Goal: Task Accomplishment & Management: Complete application form

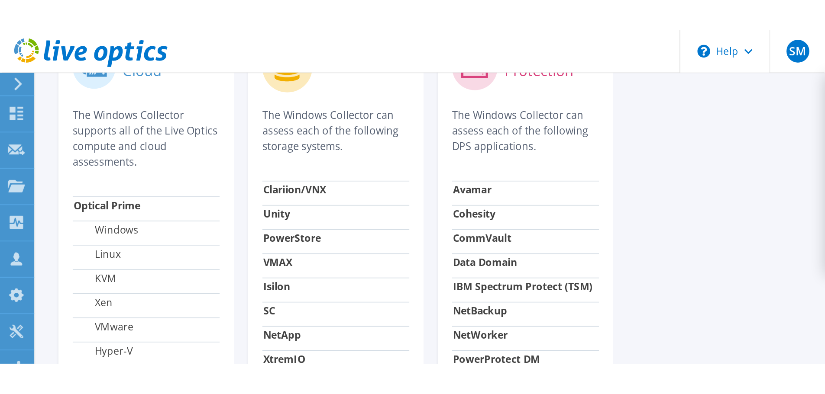
scroll to position [279, 0]
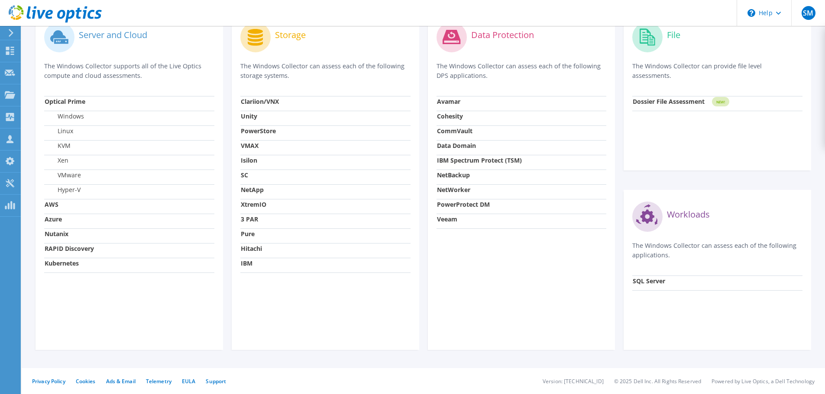
click at [65, 176] on label "VMware" at bounding box center [63, 175] width 36 height 9
click at [10, 71] on use at bounding box center [10, 72] width 10 height 6
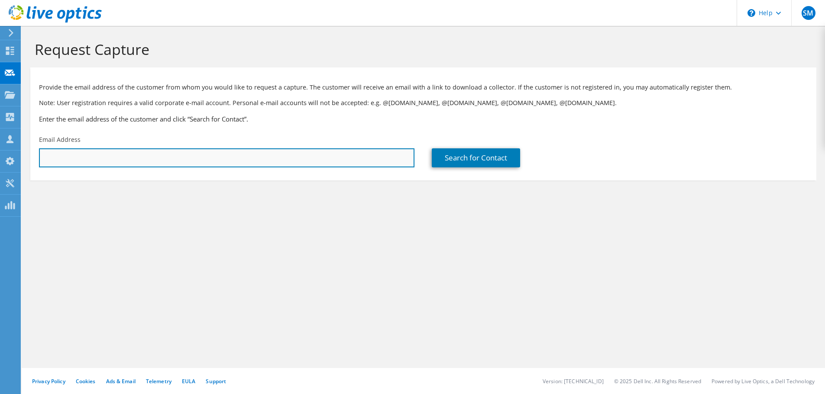
click at [132, 157] on input "text" at bounding box center [226, 157] width 375 height 19
click at [218, 154] on input "text" at bounding box center [226, 157] width 375 height 19
paste input "Ramos, Lawrence <Lawrence.Ramos@McKesson.com>"
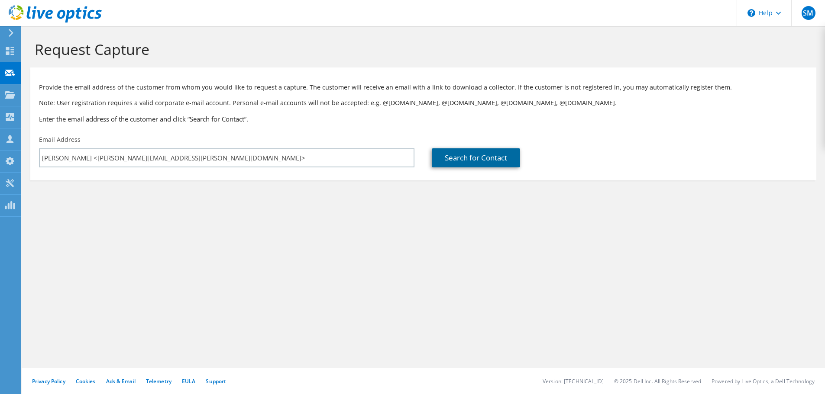
click at [457, 158] on link "Search for Contact" at bounding box center [476, 157] width 88 height 19
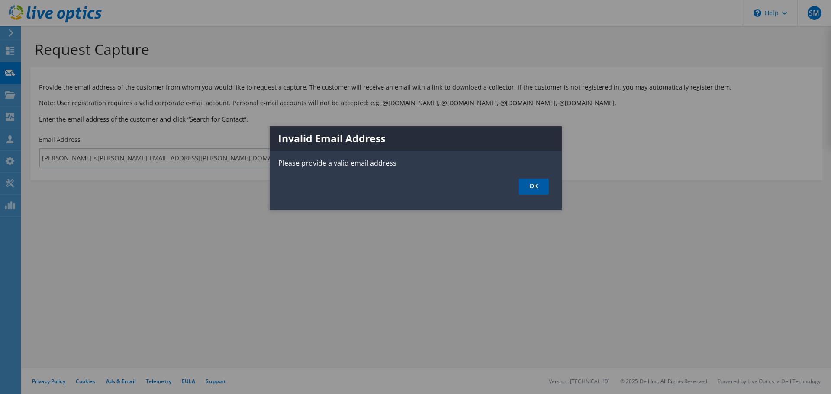
click at [541, 185] on link "OK" at bounding box center [534, 187] width 30 height 16
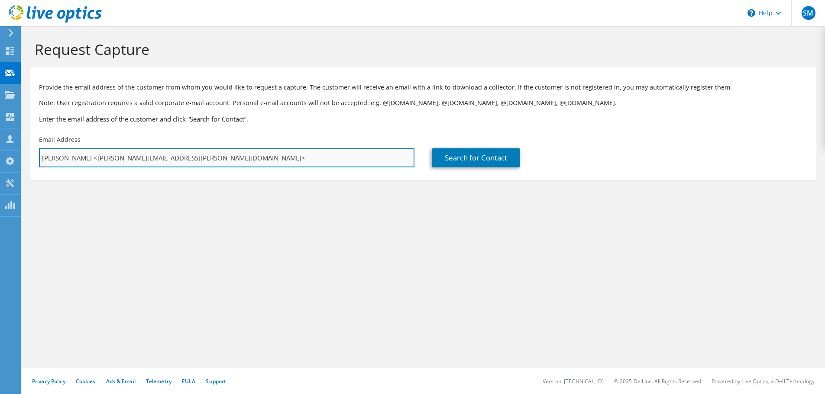
click at [226, 157] on input "Ramos, Lawrence <Lawrence.Ramos@McKesson.com>" at bounding box center [226, 157] width 375 height 19
type input "Lawrence.Ramos@McKesson.com"
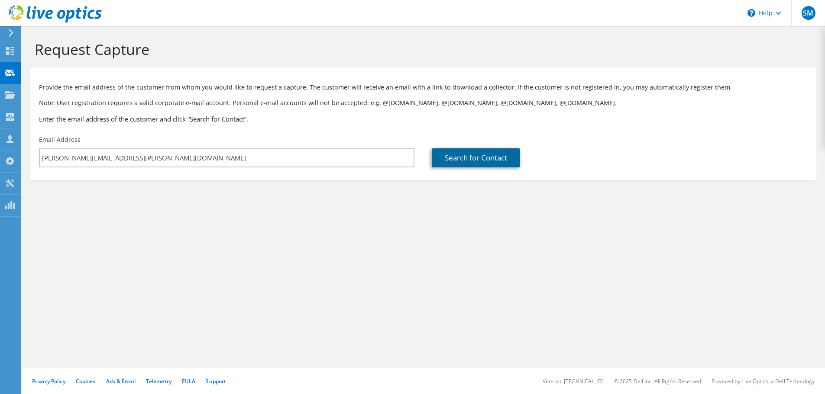
click at [500, 162] on link "Search for Contact" at bounding box center [476, 157] width 88 height 19
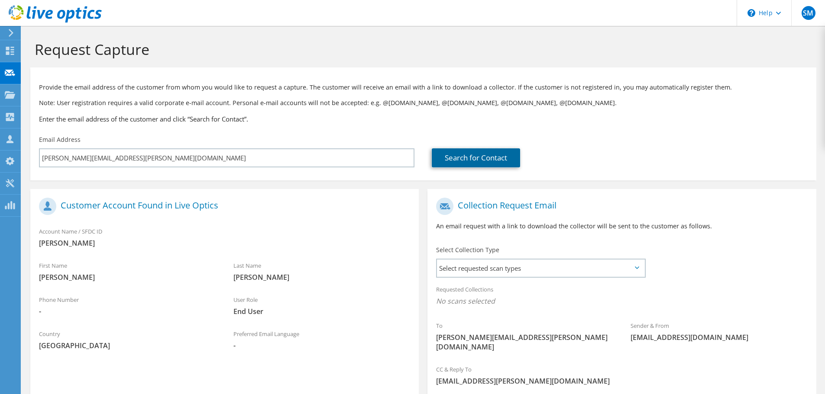
scroll to position [79, 0]
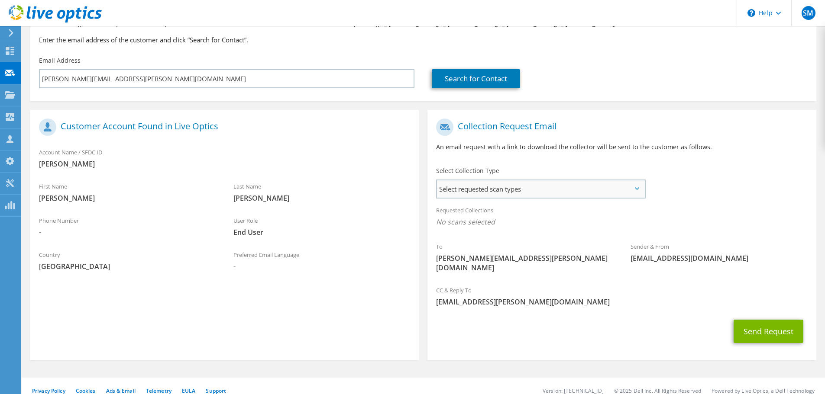
click at [555, 190] on span "Select requested scan types" at bounding box center [540, 188] width 207 height 17
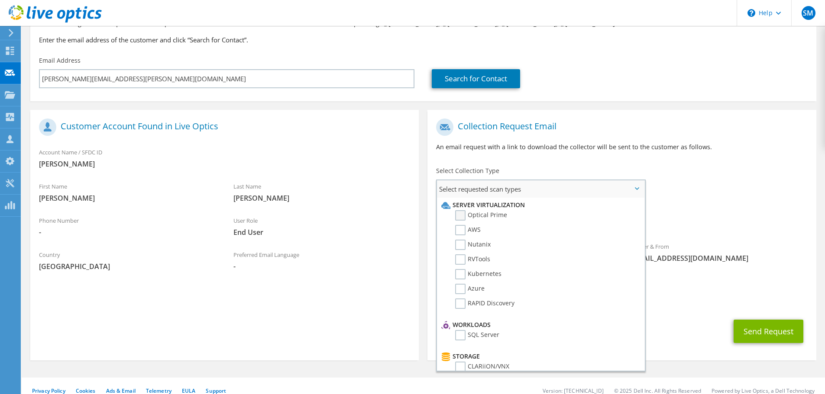
click at [458, 212] on label "Optical Prime" at bounding box center [481, 215] width 52 height 10
click at [0, 0] on input "Optical Prime" at bounding box center [0, 0] width 0 height 0
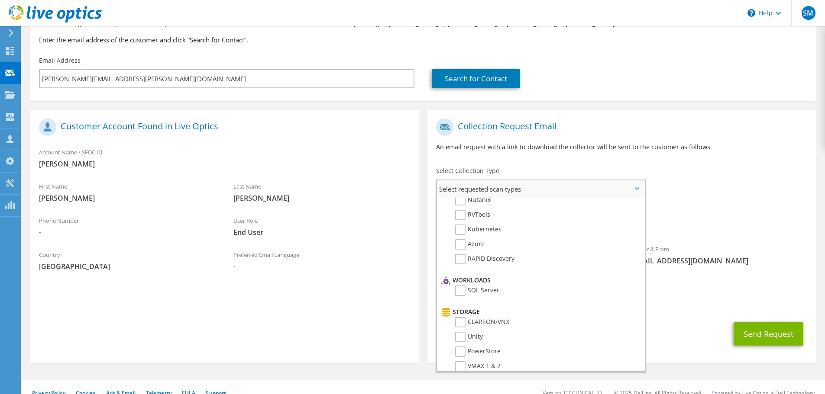
scroll to position [0, 0]
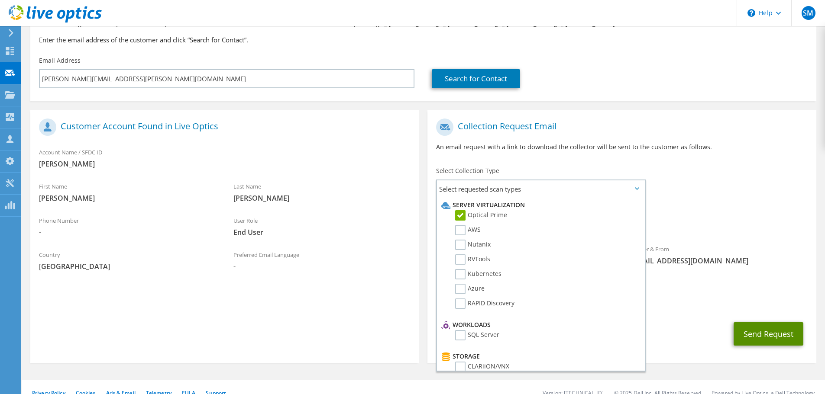
click at [765, 326] on button "Send Request" at bounding box center [768, 333] width 70 height 23
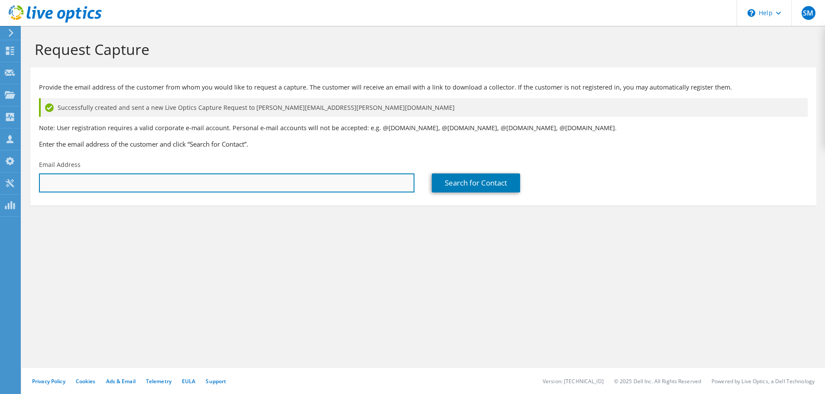
click at [96, 190] on input "text" at bounding box center [226, 183] width 375 height 19
paste input "rakesh.kola@mckesson.com"
type input "rakesh.kola@mckesson.com"
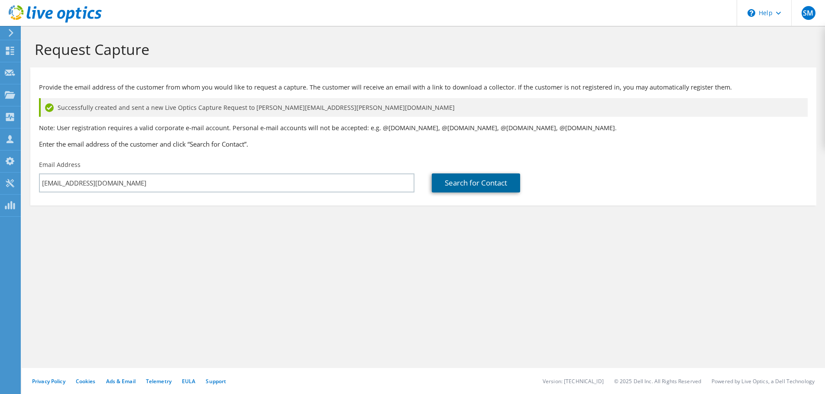
click at [500, 182] on link "Search for Contact" at bounding box center [476, 183] width 88 height 19
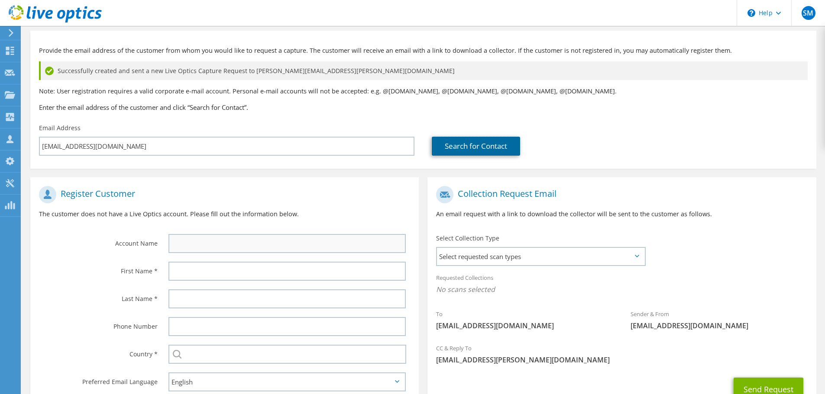
scroll to position [87, 0]
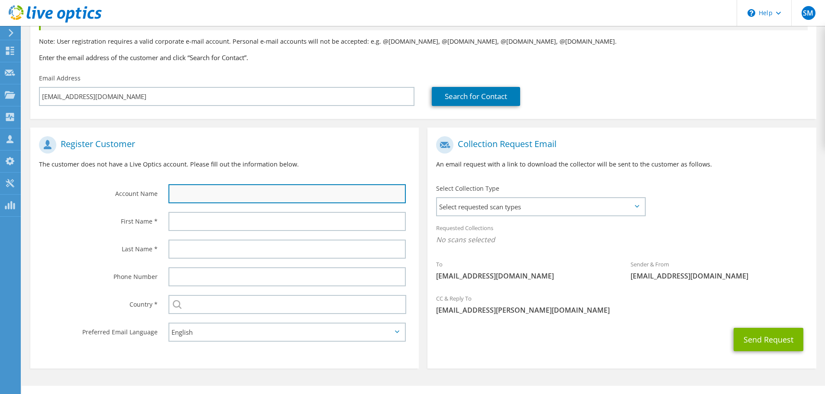
click at [214, 197] on input "text" at bounding box center [286, 193] width 237 height 19
type input "mck"
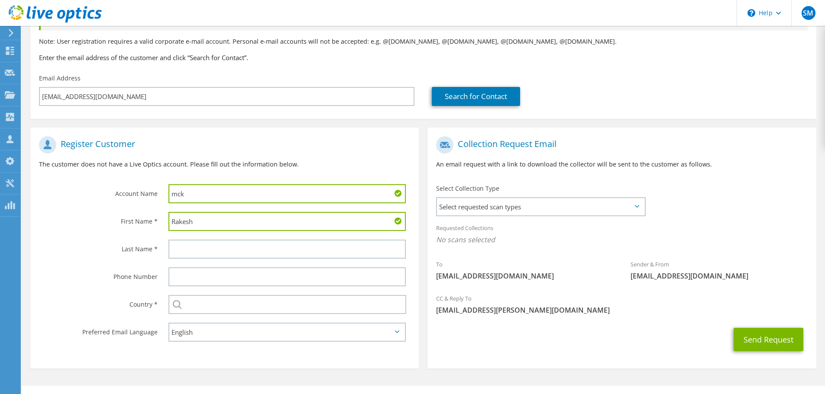
type input "Rakesh"
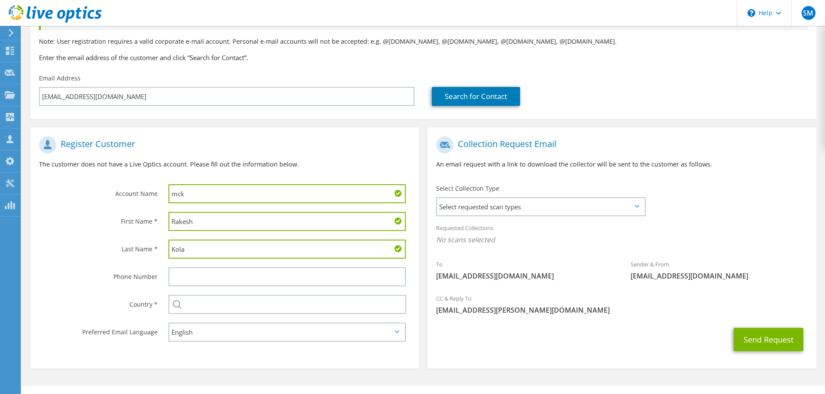
type input "Kola"
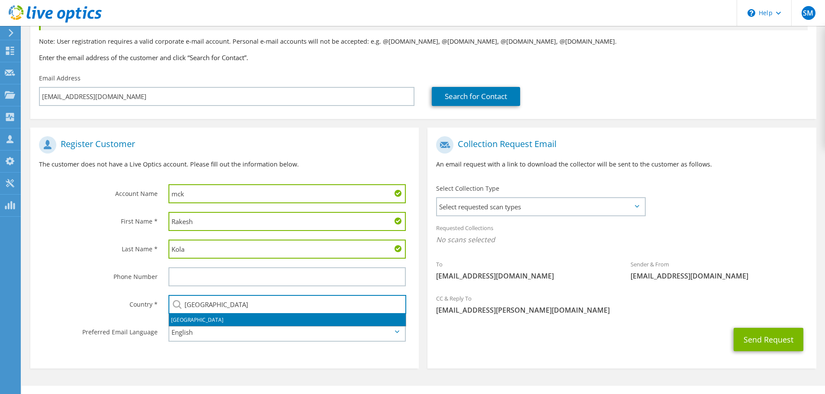
click at [208, 319] on li "[GEOGRAPHIC_DATA]" at bounding box center [287, 320] width 237 height 12
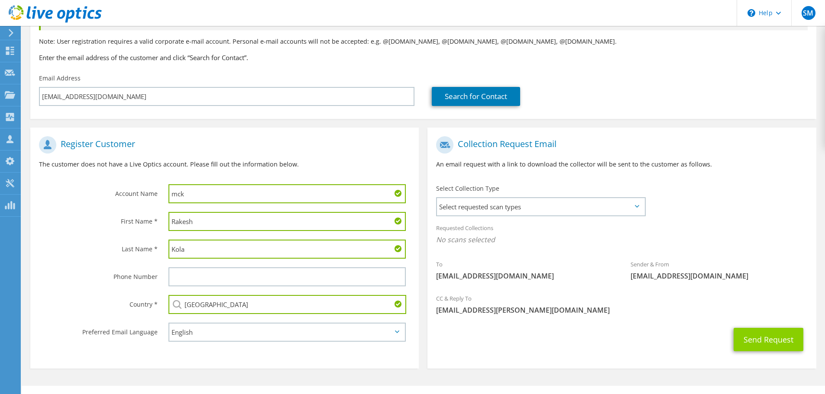
type input "[GEOGRAPHIC_DATA]"
click at [743, 339] on button "Send Request" at bounding box center [768, 339] width 70 height 23
click at [598, 211] on span "Select requested scan types" at bounding box center [540, 206] width 207 height 17
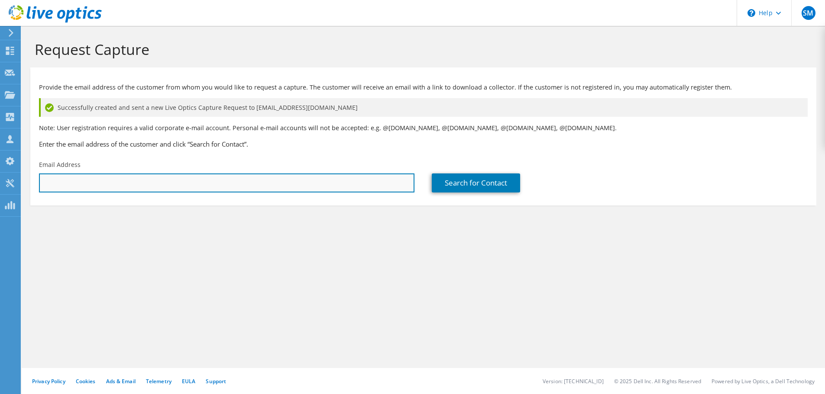
click at [161, 188] on input "text" at bounding box center [226, 183] width 375 height 19
click at [146, 185] on input "text" at bounding box center [226, 183] width 375 height 19
paste input "ajeesh.pvalappli@mckesson.com"
type input "ajeesh.pvalappli@mckesson.com"
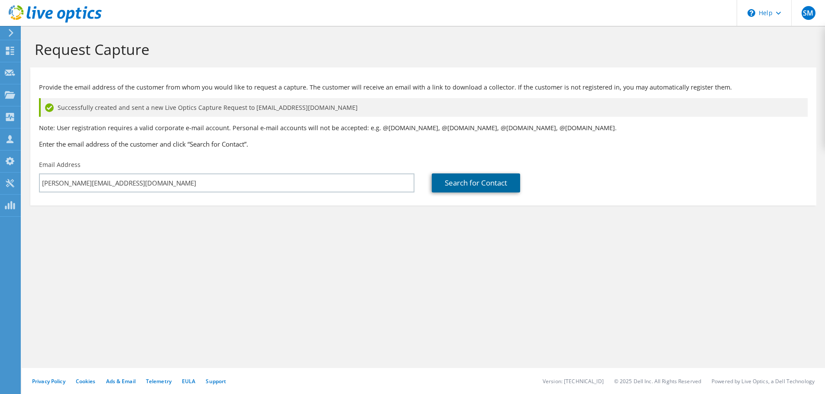
click at [490, 181] on link "Search for Contact" at bounding box center [476, 183] width 88 height 19
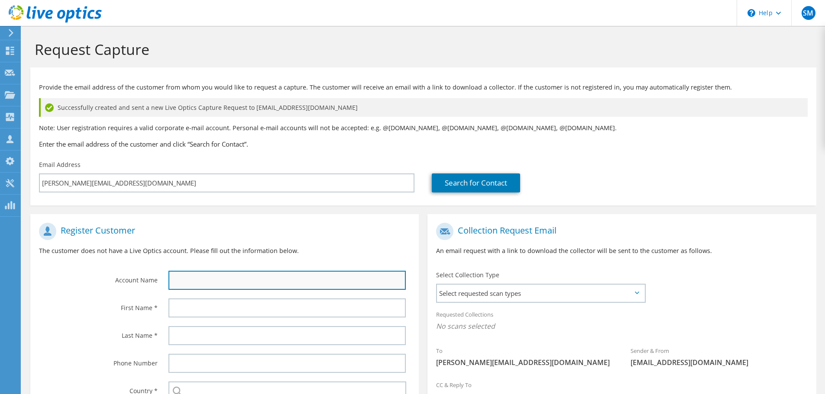
click at [285, 277] on input "text" at bounding box center [286, 280] width 237 height 19
type input "Ajee"
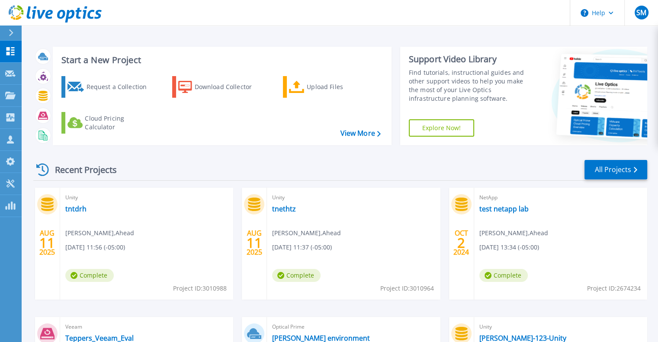
click at [198, 174] on div "Recent Projects All Projects" at bounding box center [340, 170] width 614 height 22
click at [319, 154] on div "Recent Projects All Projects AUG 11 2025 Unity tntdrh Sachin Mewade , Ahead 08/…" at bounding box center [340, 302] width 614 height 301
